Goal: Task Accomplishment & Management: Use online tool/utility

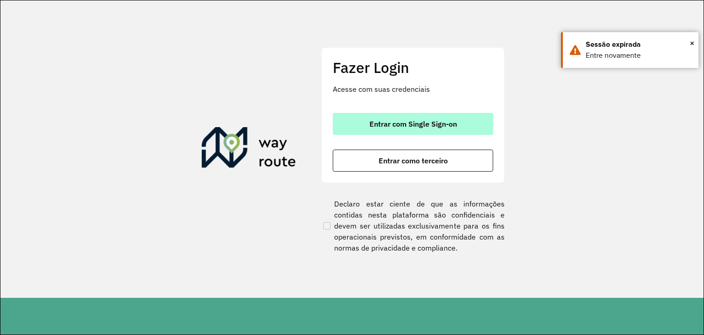
click at [358, 127] on button "Entrar com Single Sign-on" at bounding box center [413, 124] width 160 height 22
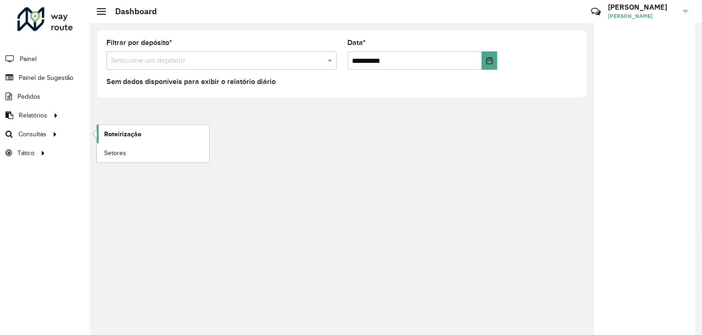
click at [117, 137] on span "Roteirização" at bounding box center [122, 134] width 37 height 10
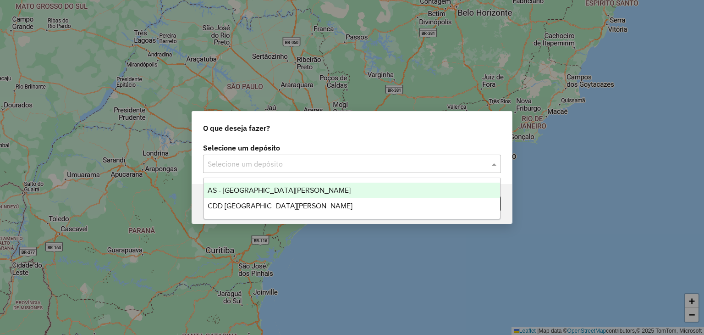
click at [254, 160] on input "text" at bounding box center [343, 164] width 271 height 11
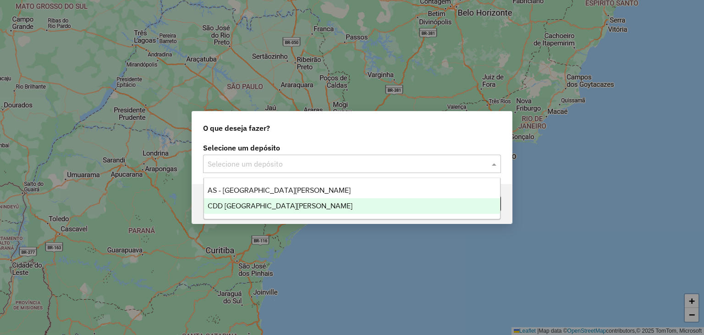
click at [250, 203] on span "CDD [GEOGRAPHIC_DATA][PERSON_NAME]" at bounding box center [280, 206] width 145 height 8
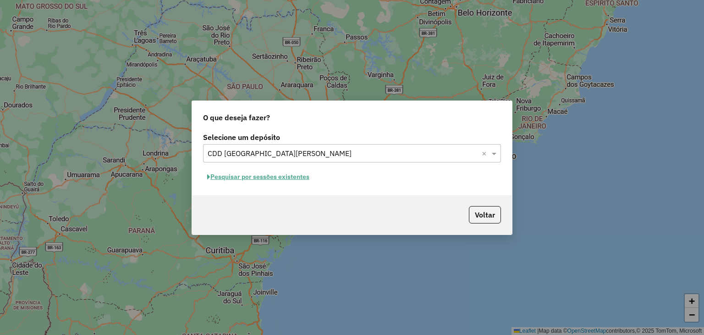
drag, startPoint x: 149, startPoint y: 0, endPoint x: 297, endPoint y: 173, distance: 227.6
click at [297, 173] on button "Pesquisar por sessões existentes" at bounding box center [258, 177] width 111 height 14
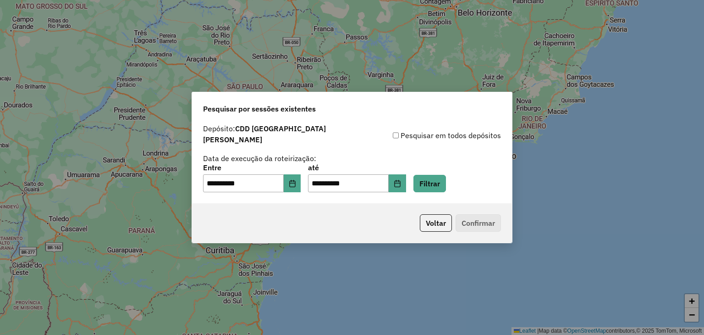
click at [439, 188] on div "**********" at bounding box center [352, 163] width 320 height 82
click at [440, 183] on button "Filtrar" at bounding box center [430, 183] width 33 height 17
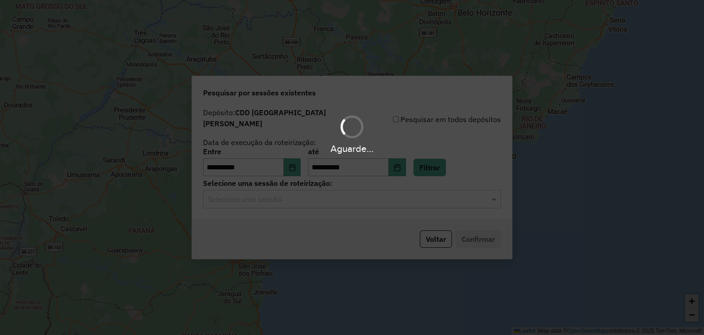
click at [227, 199] on div "Aguarde..." at bounding box center [352, 167] width 704 height 335
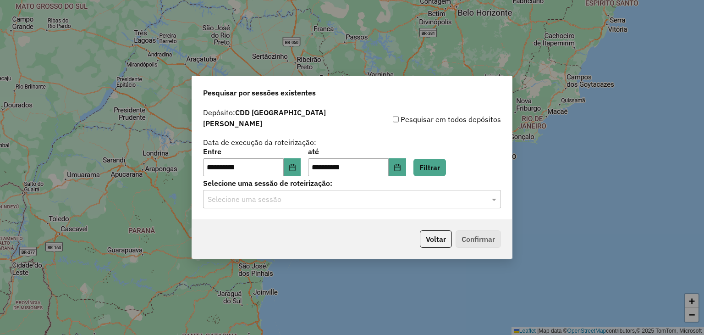
click at [232, 194] on input "text" at bounding box center [343, 199] width 271 height 11
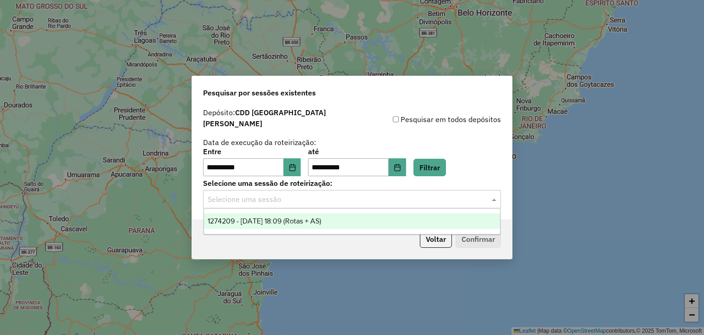
click at [246, 223] on span "1274209 - 12/09/2025 18:09 (Rotas + AS)" at bounding box center [265, 221] width 114 height 8
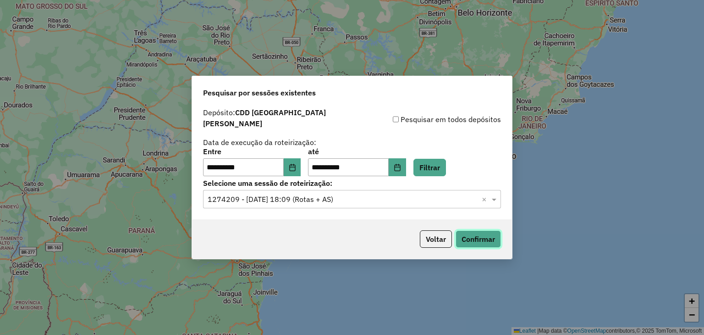
click at [469, 235] on button "Confirmar" at bounding box center [478, 238] width 45 height 17
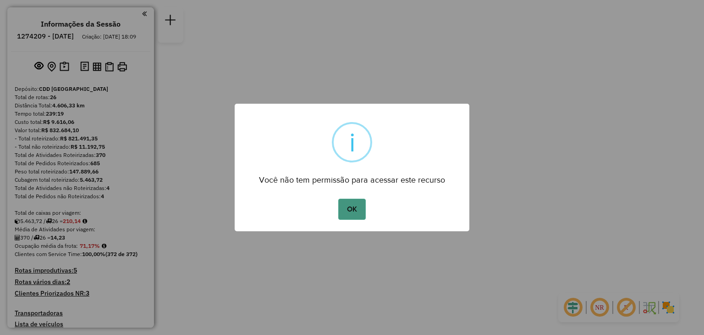
click at [361, 210] on button "OK" at bounding box center [351, 209] width 27 height 21
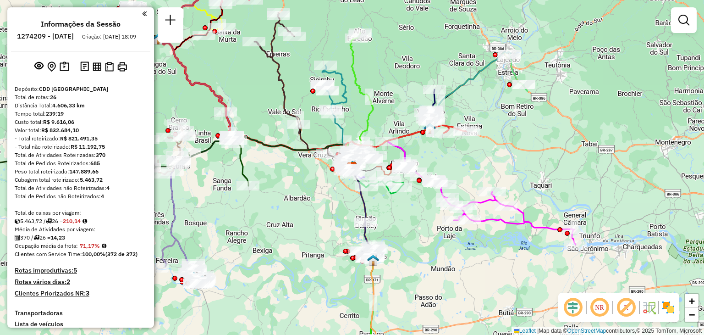
click at [116, 192] on div "Total de Atividades não Roteirizadas: 4" at bounding box center [81, 188] width 132 height 8
click at [114, 192] on div "Total de Atividades não Roteirizadas: 4" at bounding box center [81, 188] width 132 height 8
click at [101, 101] on div "Total de rotas: 26" at bounding box center [81, 97] width 132 height 8
click at [99, 110] on div "Distância Total: 4.606,33 km" at bounding box center [81, 105] width 132 height 8
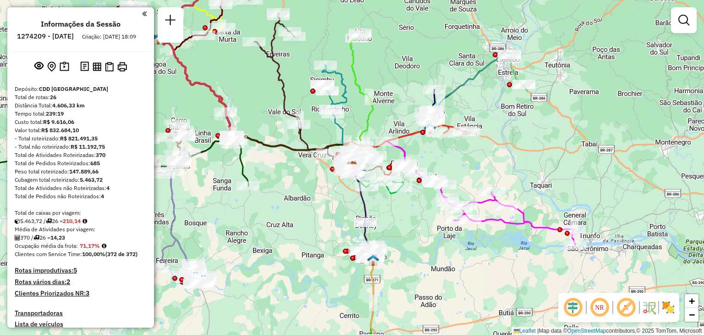
click at [97, 110] on div "Distância Total: 4.606,33 km" at bounding box center [81, 105] width 132 height 8
click at [95, 118] on div "Tempo total: 239:19" at bounding box center [81, 114] width 132 height 8
click at [94, 134] on div "Valor total: R$ 832.684,10" at bounding box center [81, 130] width 132 height 8
click at [96, 142] on strong "R$ 821.491,35" at bounding box center [79, 138] width 38 height 7
click at [106, 159] on div "Total de Atividades Roteirizadas: 370" at bounding box center [81, 155] width 132 height 8
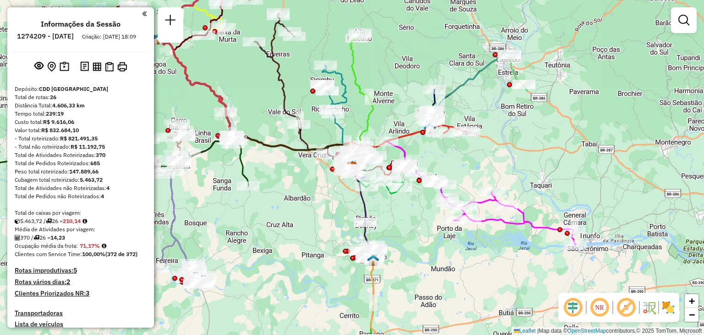
click at [106, 159] on div "Total de Atividades Roteirizadas: 370" at bounding box center [81, 155] width 132 height 8
